Goal: Information Seeking & Learning: Learn about a topic

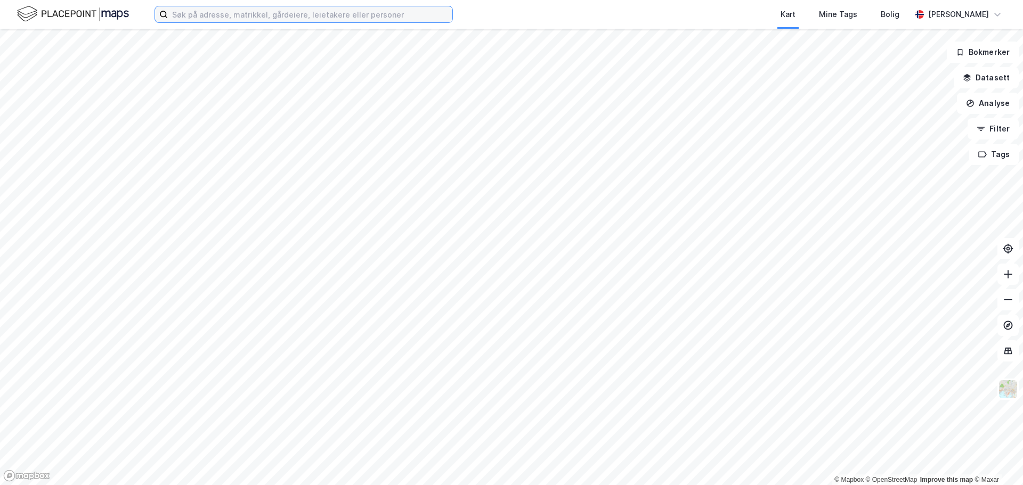
click at [328, 18] on input at bounding box center [310, 14] width 284 height 16
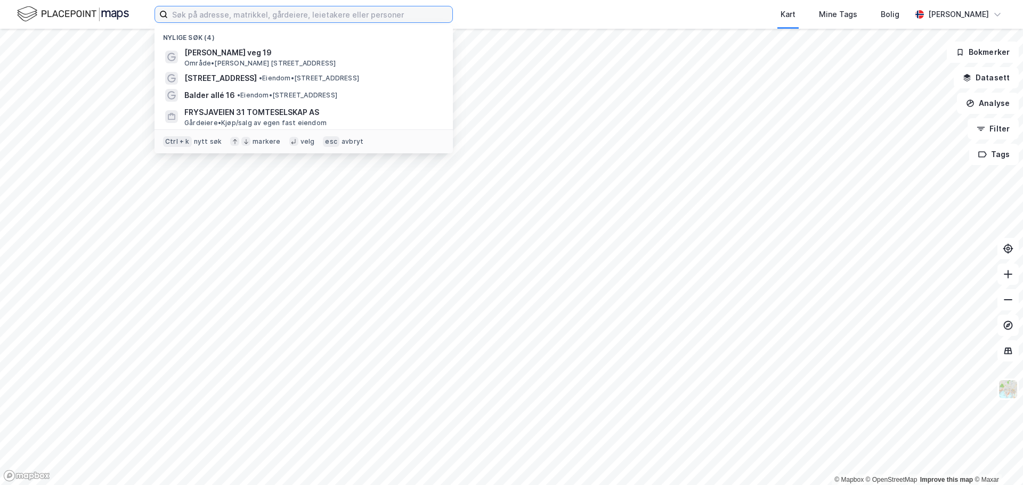
type input "p"
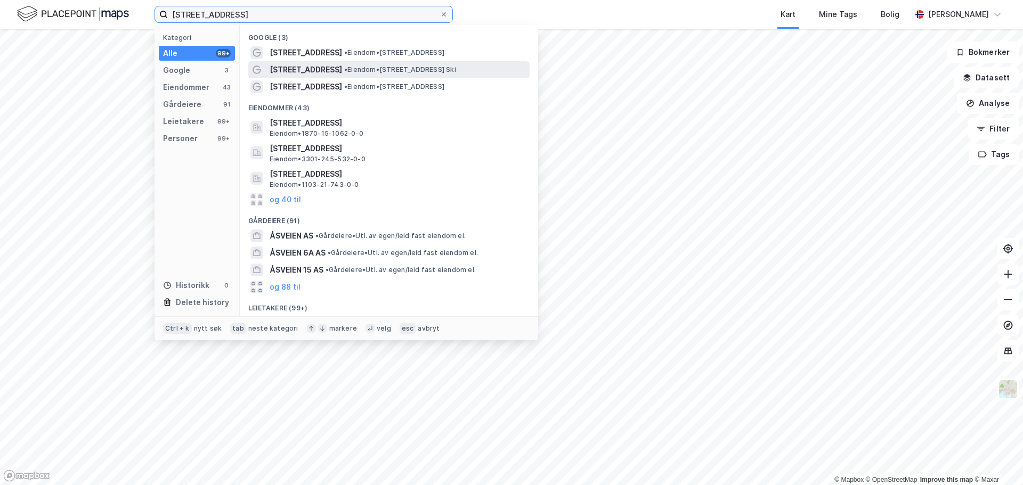
type input "[STREET_ADDRESS]"
click at [359, 71] on span "• Eiendom • [STREET_ADDRESS]" at bounding box center [400, 70] width 112 height 9
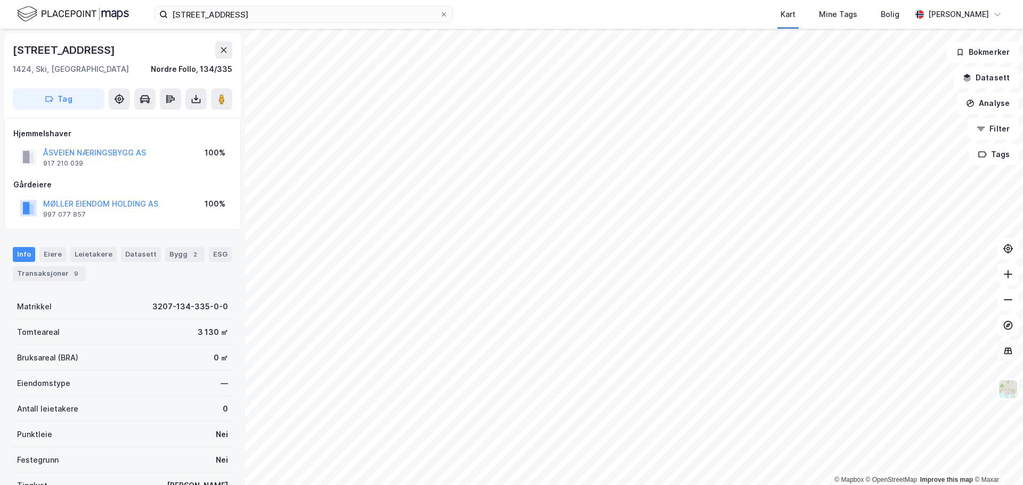
click at [1011, 353] on icon at bounding box center [1008, 351] width 11 height 11
